Goal: Find specific page/section: Find specific page/section

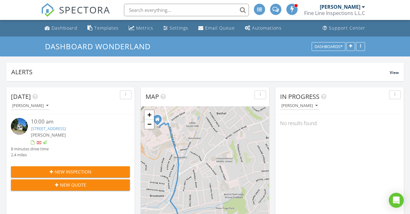
click at [61, 128] on link "[STREET_ADDRESS]" at bounding box center [48, 129] width 35 height 6
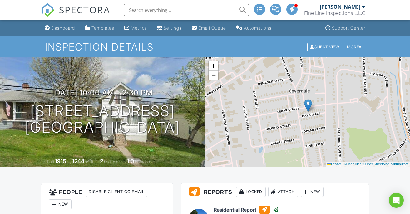
click at [85, 10] on span "SPECTORA" at bounding box center [84, 9] width 51 height 13
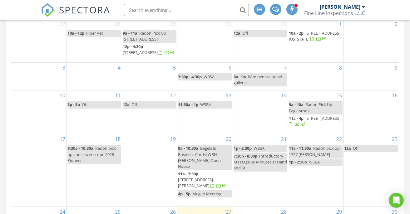
scroll to position [313, 0]
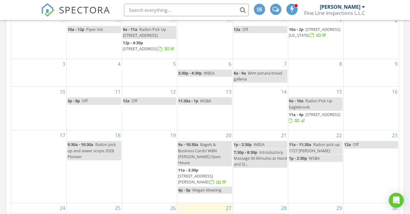
click at [308, 117] on span "2080 Pioneer Ave, Pittsburgh 15226" at bounding box center [322, 115] width 35 height 6
